Goal: Task Accomplishment & Management: Use online tool/utility

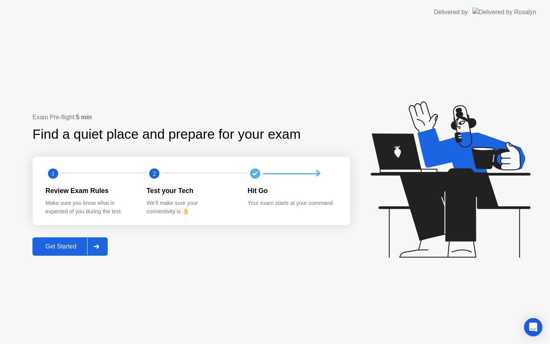
click at [103, 244] on div at bounding box center [96, 246] width 18 height 18
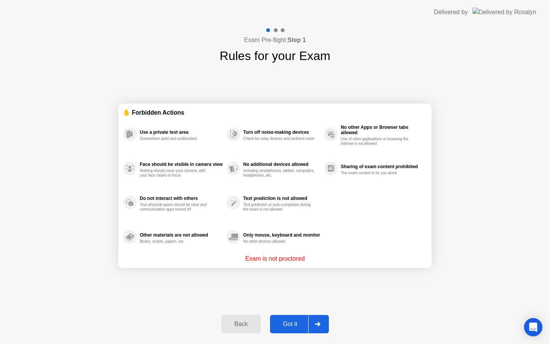
click at [315, 319] on div at bounding box center [317, 324] width 18 height 18
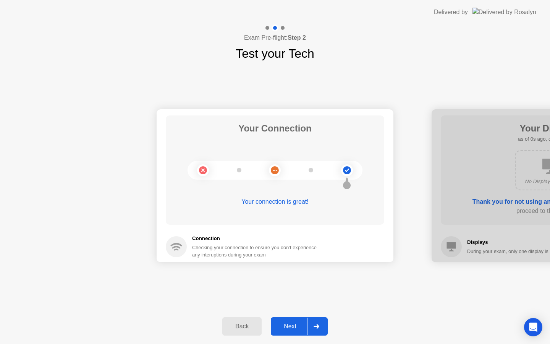
click at [316, 322] on div at bounding box center [316, 326] width 18 height 18
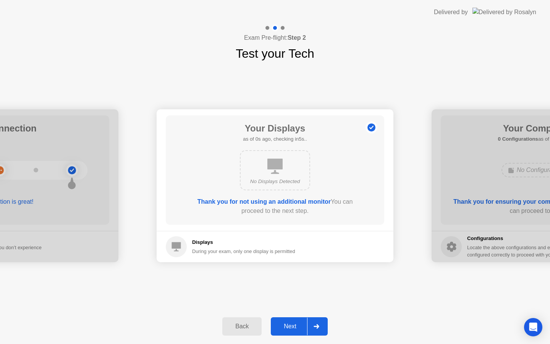
click at [316, 322] on div at bounding box center [316, 326] width 18 height 18
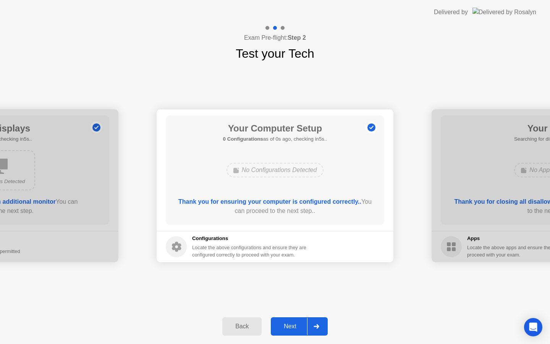
click at [316, 322] on div at bounding box center [316, 326] width 18 height 18
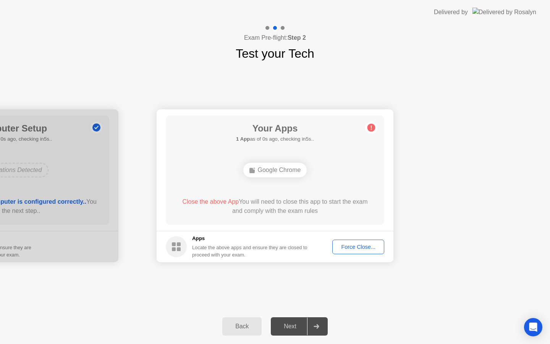
click at [316, 322] on div at bounding box center [316, 326] width 18 height 18
click at [347, 248] on div "Force Close..." at bounding box center [358, 247] width 47 height 6
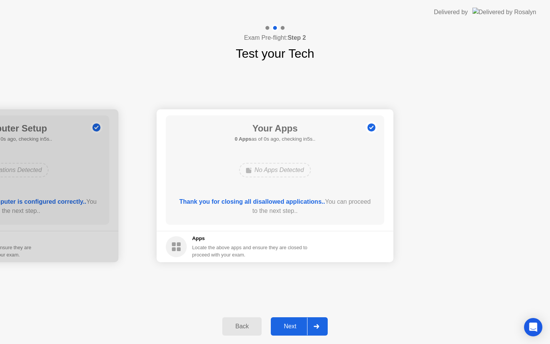
click at [318, 326] on icon at bounding box center [315, 326] width 5 height 5
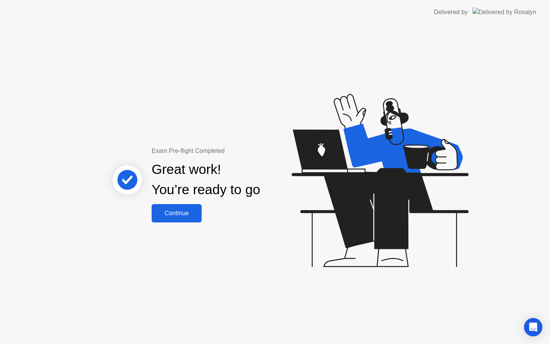
click at [172, 211] on div "Continue" at bounding box center [176, 213] width 45 height 7
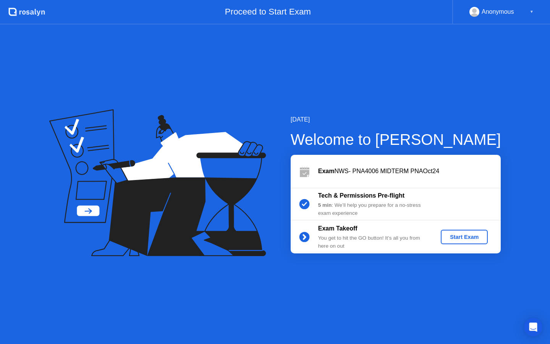
click at [458, 245] on div "Exam Takeoff You get to hit the GO button! It’s all you from here on out Start …" at bounding box center [395, 236] width 210 height 33
click at [458, 237] on div "Start Exam" at bounding box center [464, 237] width 41 height 6
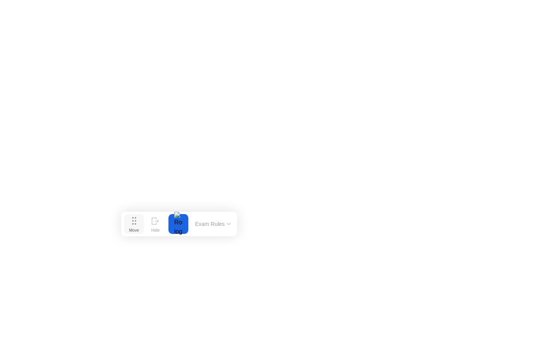
drag, startPoint x: 231, startPoint y: 327, endPoint x: 132, endPoint y: 218, distance: 147.8
click at [132, 218] on icon at bounding box center [134, 221] width 4 height 8
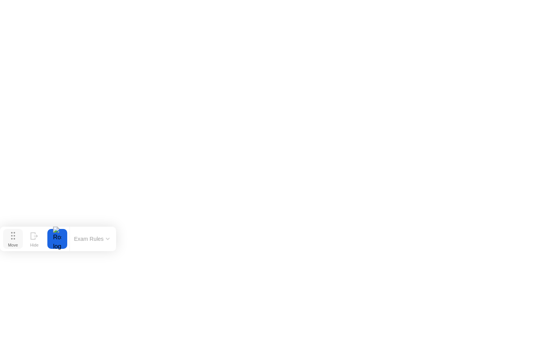
drag, startPoint x: 131, startPoint y: 227, endPoint x: 9, endPoint y: 244, distance: 123.3
click at [9, 244] on div "Move" at bounding box center [13, 244] width 10 height 5
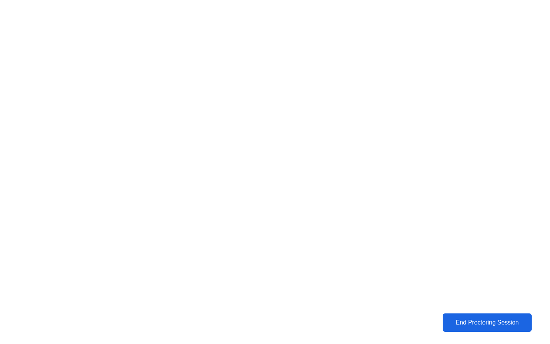
click at [465, 322] on div "End Proctoring Session" at bounding box center [487, 322] width 84 height 7
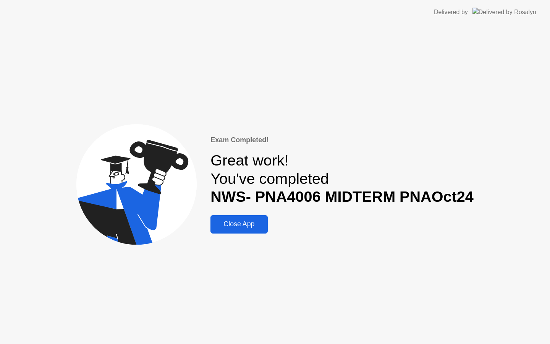
click at [239, 224] on div "Close App" at bounding box center [239, 224] width 52 height 8
